Goal: Task Accomplishment & Management: Manage account settings

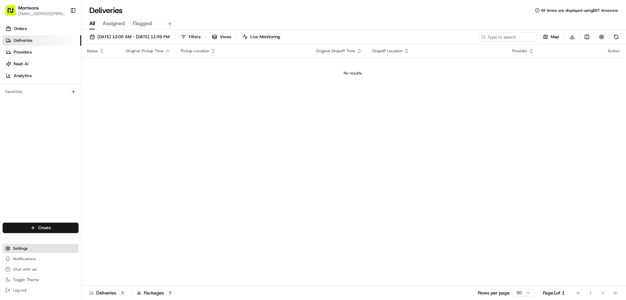
click at [29, 249] on button "Settings" at bounding box center [41, 248] width 76 height 9
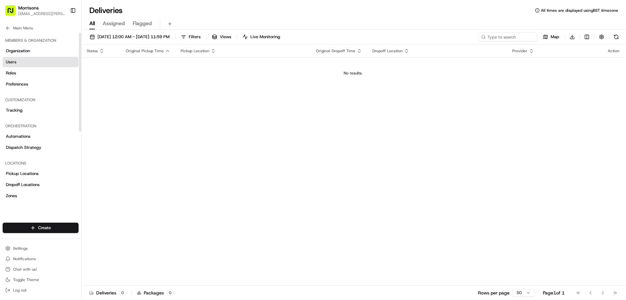
click at [33, 63] on link "Users" at bounding box center [41, 62] width 76 height 10
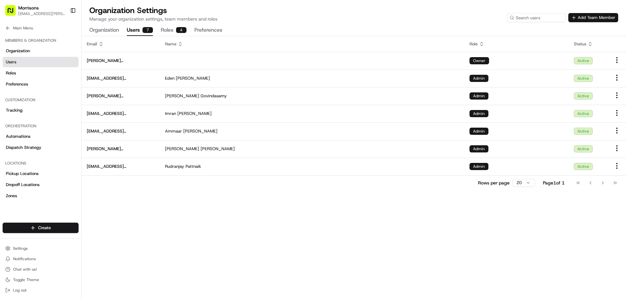
click at [604, 18] on button "Add Team Member" at bounding box center [593, 17] width 50 height 9
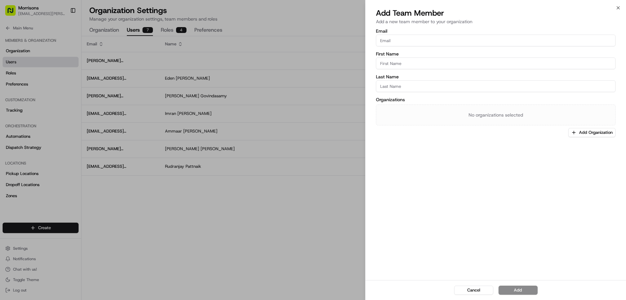
click at [444, 40] on input "Email" at bounding box center [496, 41] width 240 height 12
paste input "[EMAIL_ADDRESS][DOMAIN_NAME]"
type input "[EMAIL_ADDRESS][DOMAIN_NAME]"
click at [409, 60] on input "First Name" at bounding box center [496, 63] width 240 height 12
type input "TCS Online Support"
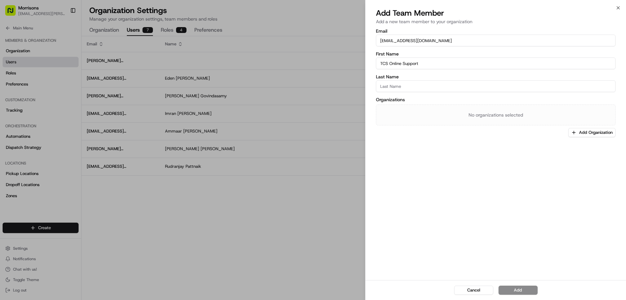
click at [434, 84] on input "Last Name" at bounding box center [496, 86] width 240 height 12
type input "Team"
click at [492, 143] on div "Email [EMAIL_ADDRESS][DOMAIN_NAME] First Name TCS Online Support Last Name Team…" at bounding box center [496, 153] width 261 height 252
click at [592, 130] on button "Add Organization" at bounding box center [591, 132] width 47 height 9
click at [548, 158] on span "(Select All)" at bounding box center [554, 157] width 22 height 6
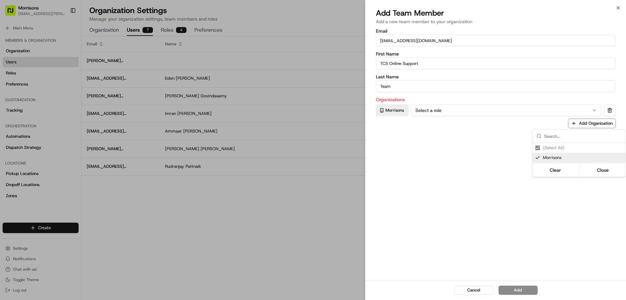
click at [514, 148] on div at bounding box center [313, 150] width 626 height 300
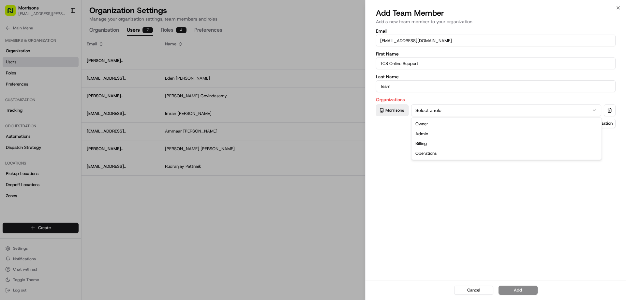
click at [430, 111] on button "Select a role" at bounding box center [506, 110] width 190 height 12
click at [529, 288] on button "Add" at bounding box center [518, 289] width 39 height 9
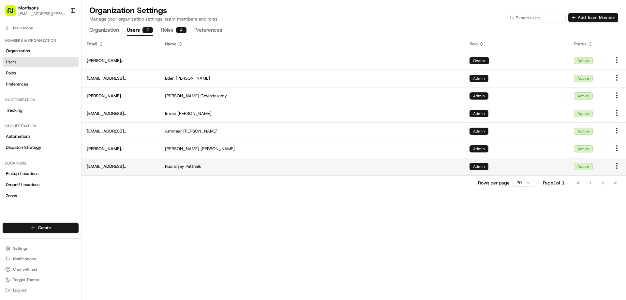
click at [614, 168] on html "Morrisons [EMAIL_ADDRESS][PERSON_NAME][DOMAIN_NAME] Toggle Sidebar Orders Deliv…" at bounding box center [313, 150] width 626 height 300
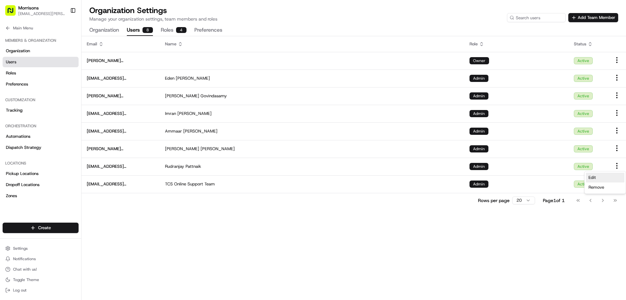
click at [598, 176] on div "Edit" at bounding box center [605, 178] width 38 height 10
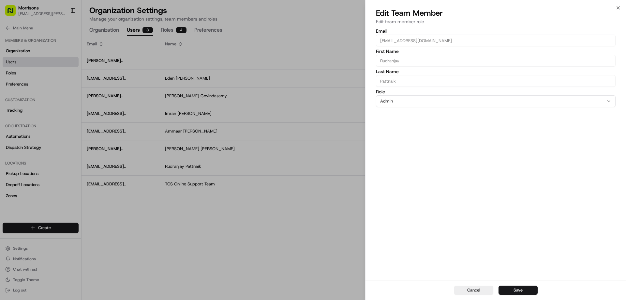
click at [468, 295] on div "Cancel Save" at bounding box center [496, 290] width 261 height 20
click at [468, 291] on button "Cancel" at bounding box center [473, 289] width 39 height 9
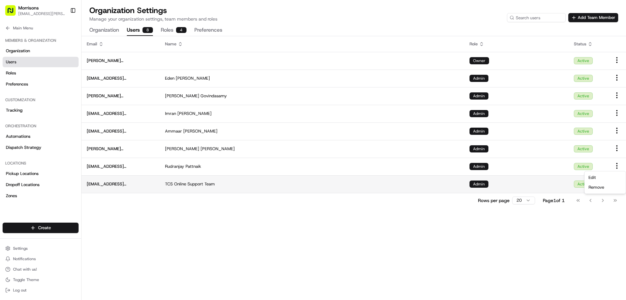
click at [293, 183] on div "TCS Online Support Team" at bounding box center [312, 184] width 294 height 6
